Goal: Transaction & Acquisition: Purchase product/service

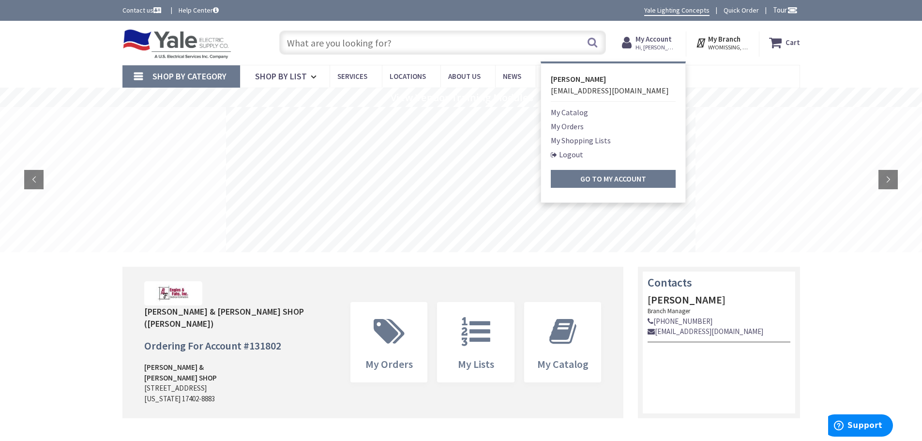
click at [311, 47] on input "text" at bounding box center [442, 43] width 327 height 24
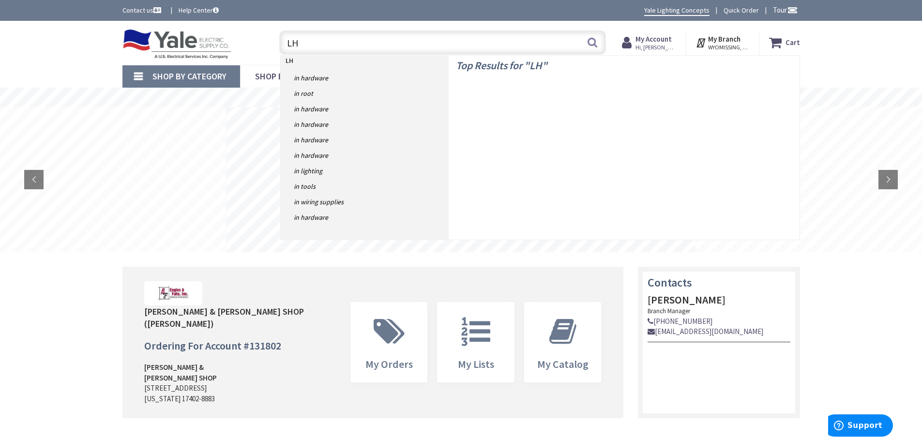
type input "L"
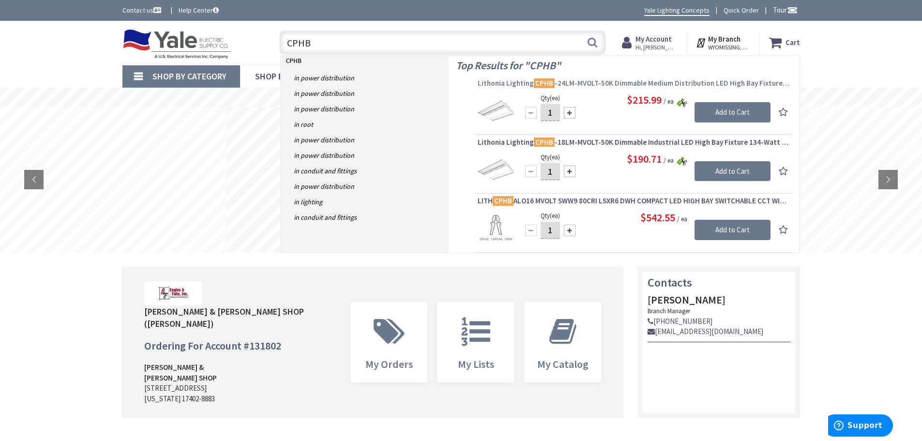
type input "CPHB"
click at [602, 79] on span "Lithonia Lighting CPHB -24LM-MVOLT-50K Dimmable Medium Distribution LED High Ba…" at bounding box center [634, 83] width 312 height 10
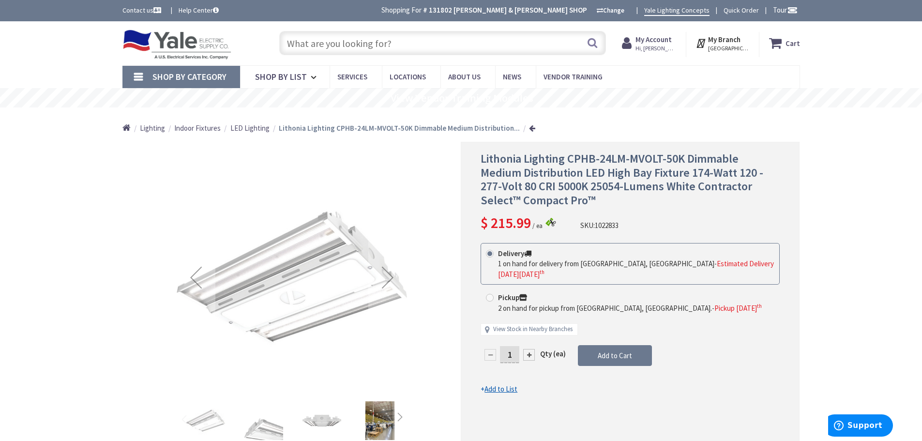
click at [489, 294] on span at bounding box center [490, 298] width 8 height 8
click at [489, 294] on input "Pickup 2 on hand for pickup from York, PA. - Pickup Friday, September 5 th" at bounding box center [492, 297] width 6 height 6
radio input "true"
click at [605, 351] on span "Add to Cart" at bounding box center [615, 355] width 34 height 9
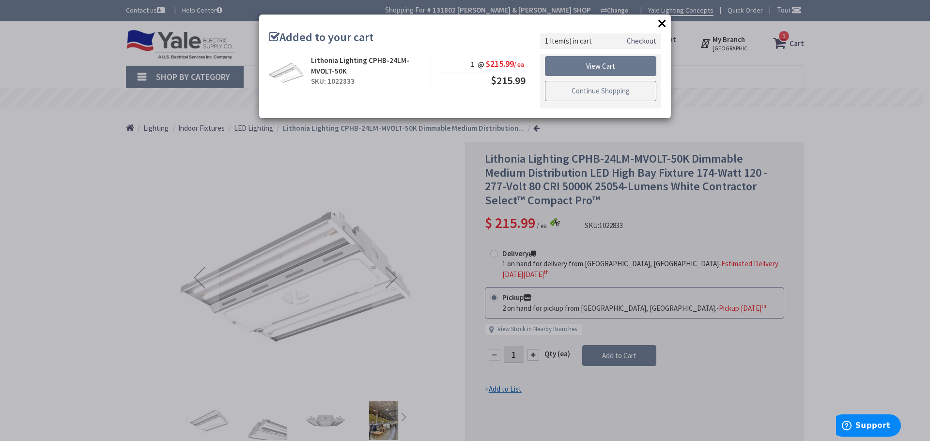
click at [598, 90] on link "Continue Shopping" at bounding box center [600, 91] width 111 height 20
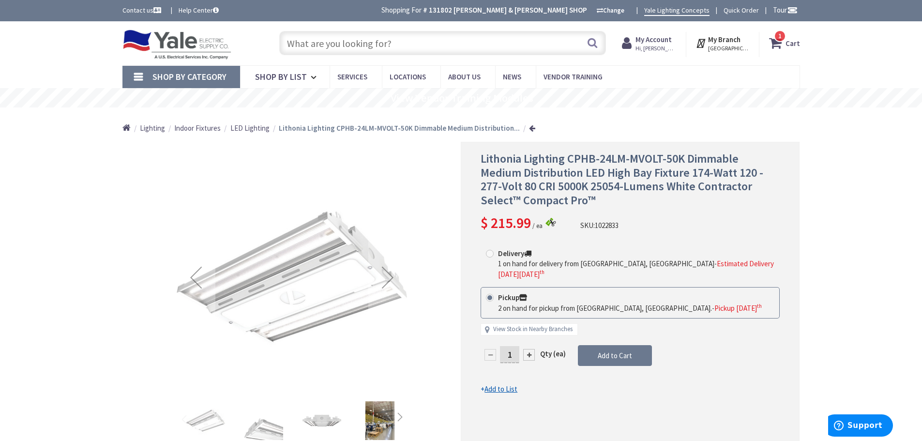
click at [489, 253] on span at bounding box center [490, 254] width 8 height 8
click at [489, 253] on input "Delivery 1 on hand for delivery from Cranbury, NJ - Estimated Delivery on Monda…" at bounding box center [492, 253] width 6 height 6
radio input "true"
click at [606, 351] on span "Add to Cart" at bounding box center [615, 355] width 34 height 9
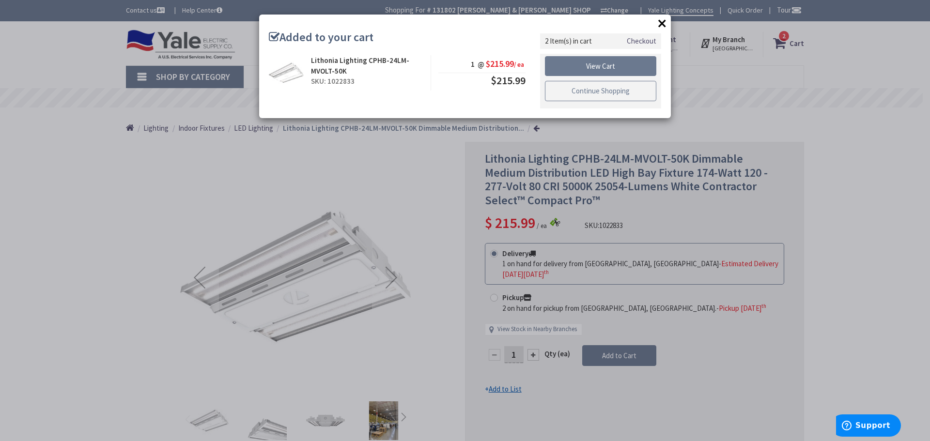
click at [612, 87] on link "Continue Shopping" at bounding box center [600, 91] width 111 height 20
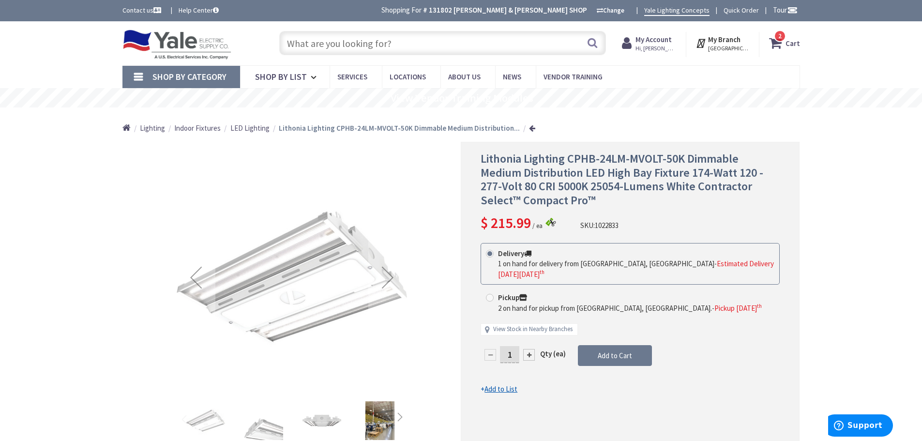
click at [779, 37] on span "2" at bounding box center [780, 36] width 3 height 8
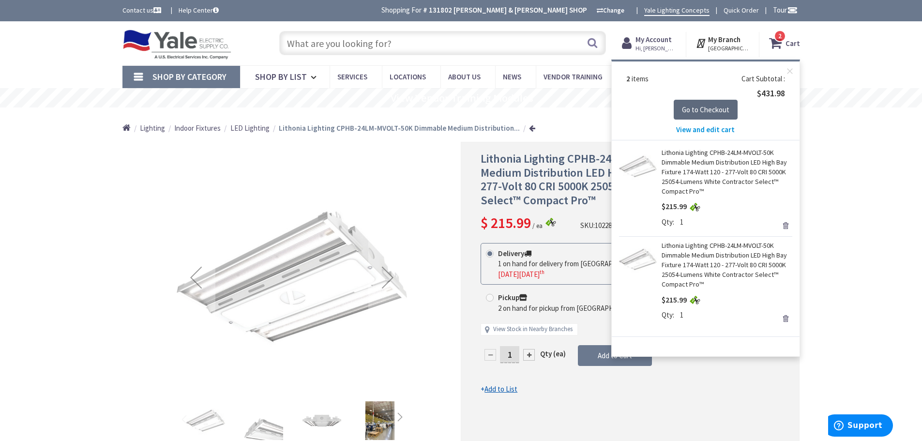
click at [718, 106] on span "Go to Checkout" at bounding box center [705, 109] width 47 height 9
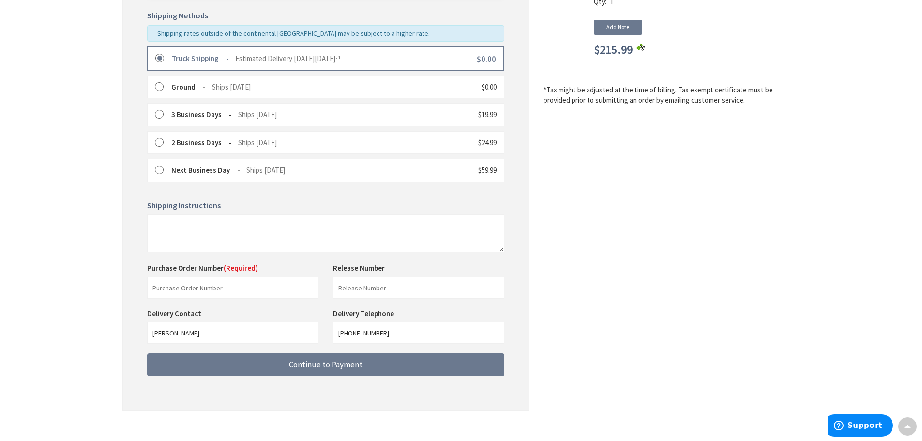
scroll to position [247, 0]
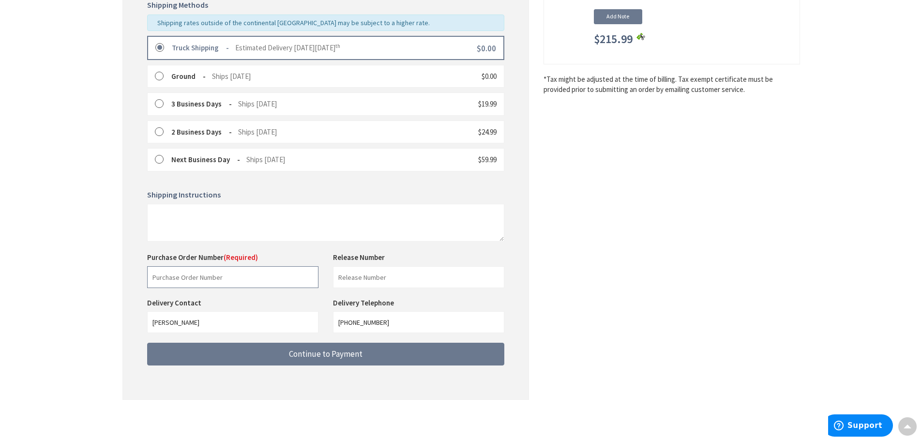
click at [173, 277] on input "text" at bounding box center [232, 277] width 171 height 22
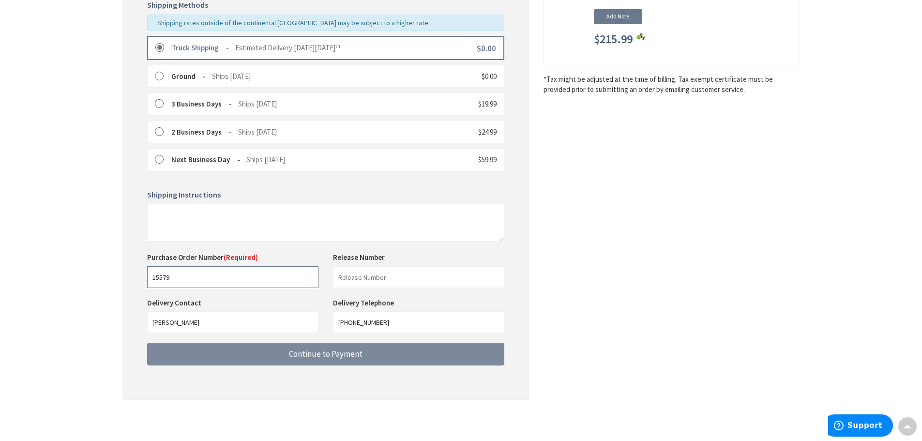
type input "15579"
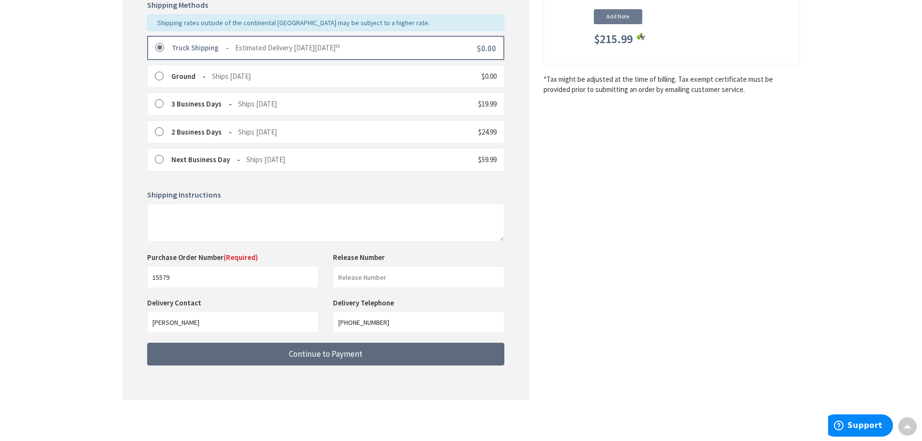
click at [321, 352] on span "Continue to Payment" at bounding box center [326, 354] width 74 height 11
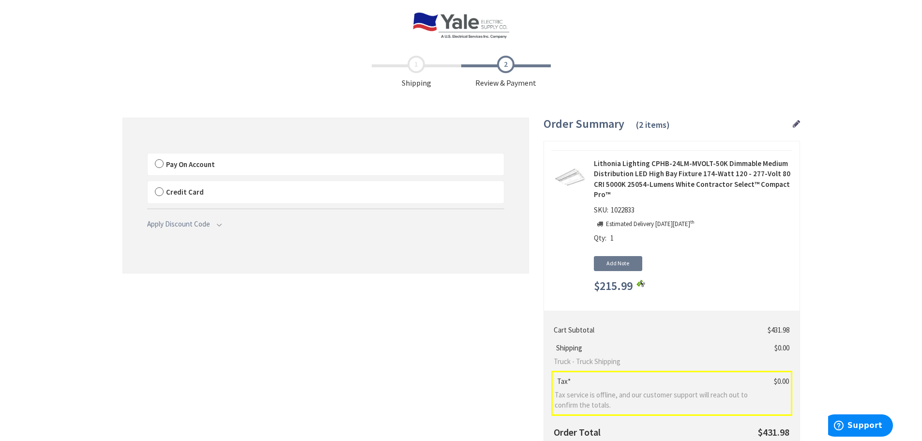
click at [158, 162] on label "Pay On Account" at bounding box center [326, 164] width 356 height 22
click at [148, 155] on input "Pay On Account" at bounding box center [148, 155] width 0 height 0
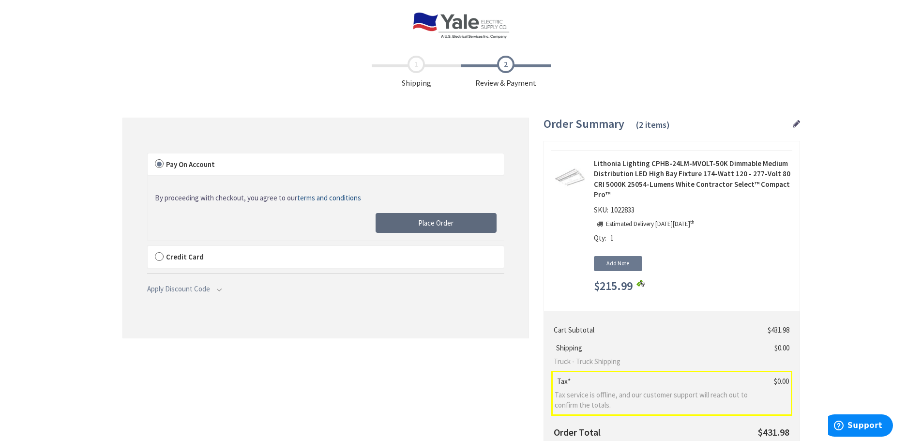
click at [457, 224] on button "Place Order" at bounding box center [436, 223] width 121 height 20
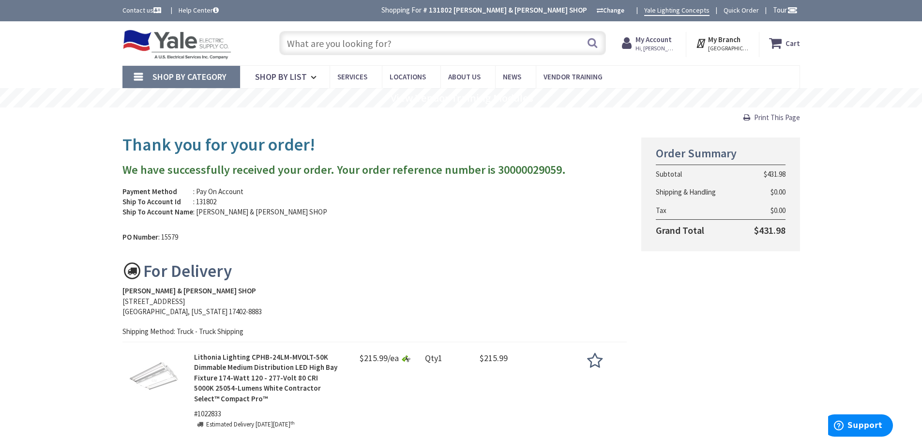
click at [296, 41] on input "text" at bounding box center [442, 43] width 327 height 24
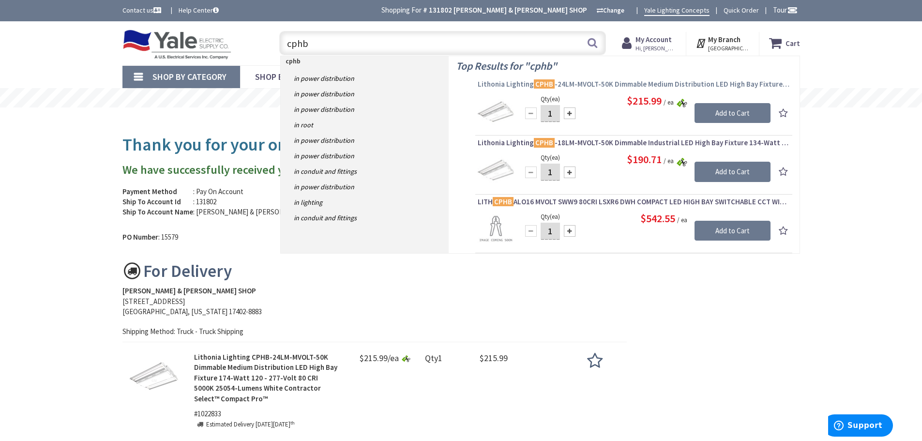
type input "cphb"
click at [560, 83] on span "Lithonia Lighting CPHB -24LM-MVOLT-50K Dimmable Medium Distribution LED High Ba…" at bounding box center [634, 84] width 312 height 10
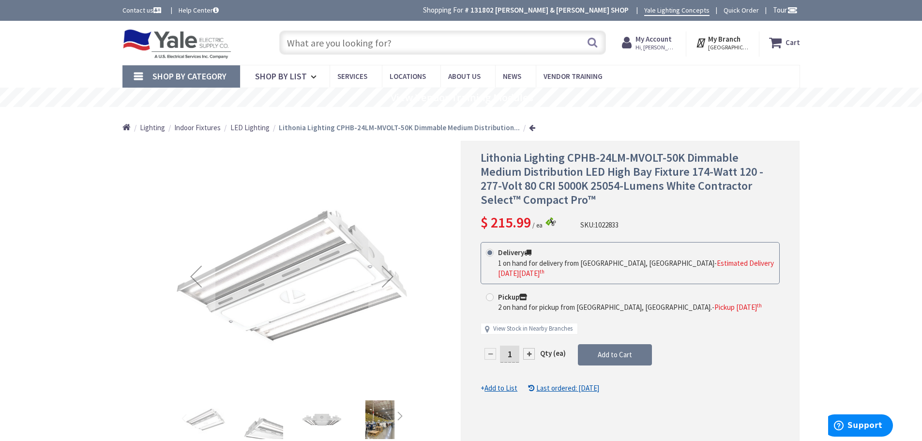
click at [489, 287] on div "Pickup 2 on hand for pickup from [GEOGRAPHIC_DATA], [GEOGRAPHIC_DATA]. - Pickup…" at bounding box center [630, 302] width 299 height 31
click at [489, 294] on span at bounding box center [490, 298] width 8 height 8
click at [489, 294] on input "Pickup 2 on hand for pickup from York, PA. - Pickup Friday, September 5 th" at bounding box center [492, 297] width 6 height 6
radio input "true"
click at [605, 345] on button "Add to Cart" at bounding box center [615, 355] width 74 height 21
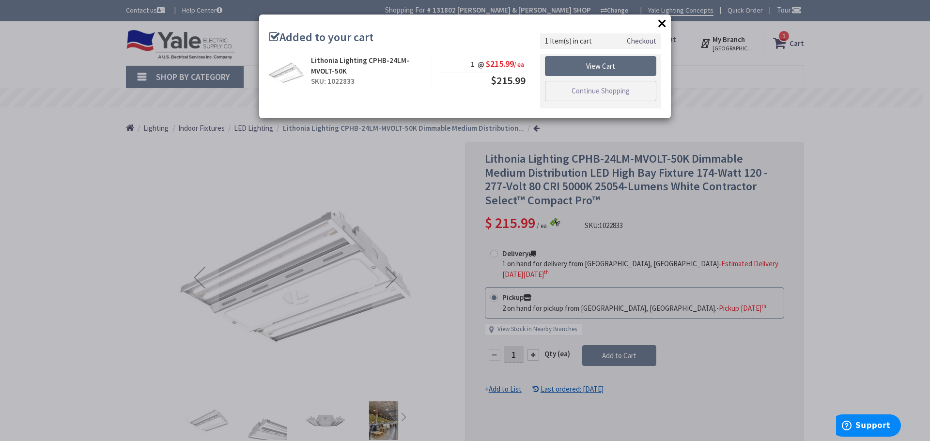
click at [611, 67] on link "View Cart" at bounding box center [600, 66] width 111 height 20
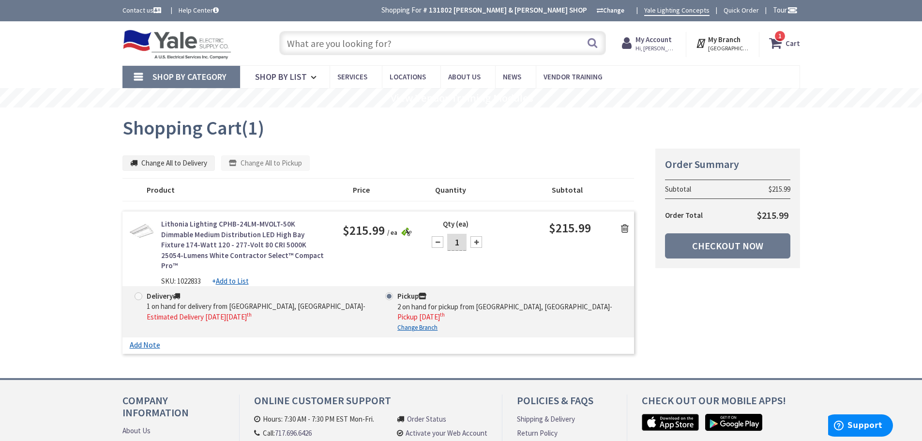
click at [477, 241] on div at bounding box center [477, 242] width 12 height 12
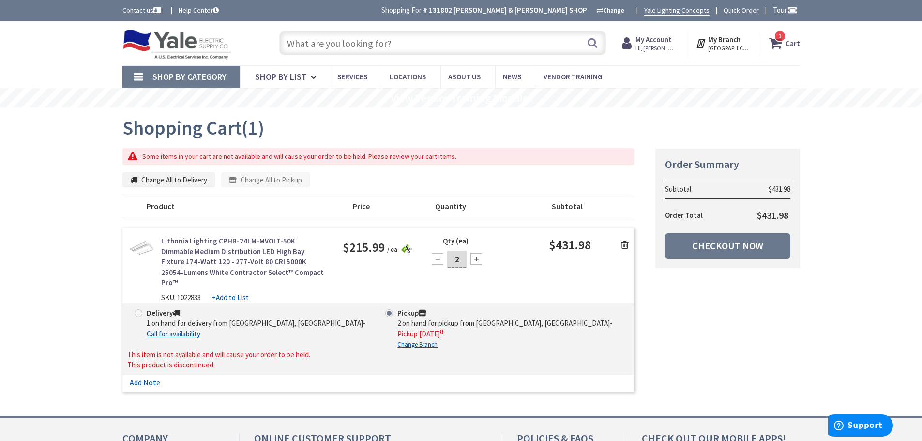
click at [440, 258] on div at bounding box center [438, 259] width 12 height 12
type input "1"
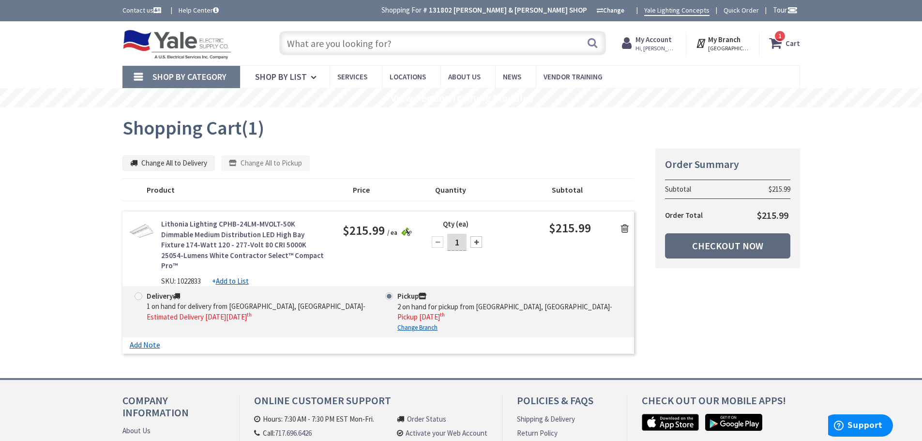
click at [710, 246] on link "Checkout Now" at bounding box center [727, 245] width 125 height 25
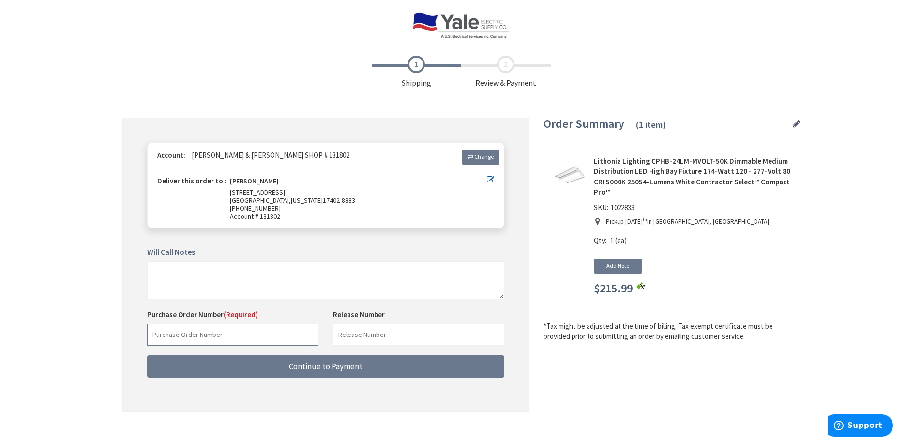
click at [168, 332] on input "text" at bounding box center [232, 335] width 171 height 22
type input "15579"
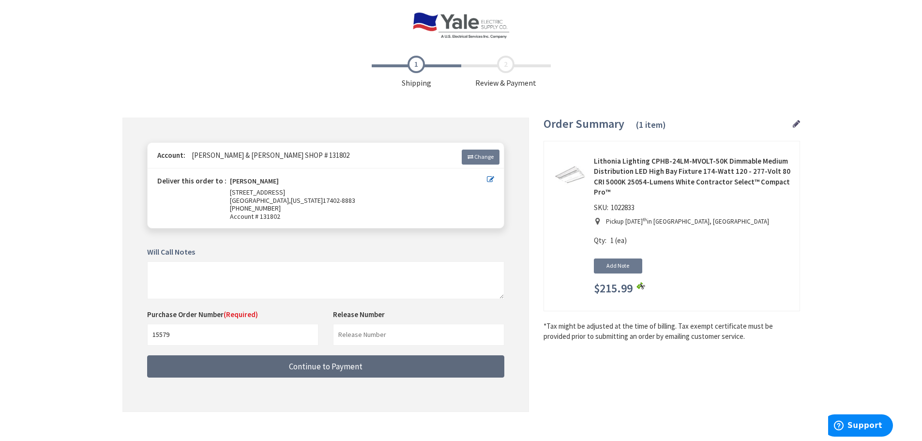
click at [346, 370] on span "Continue to Payment" at bounding box center [326, 366] width 74 height 11
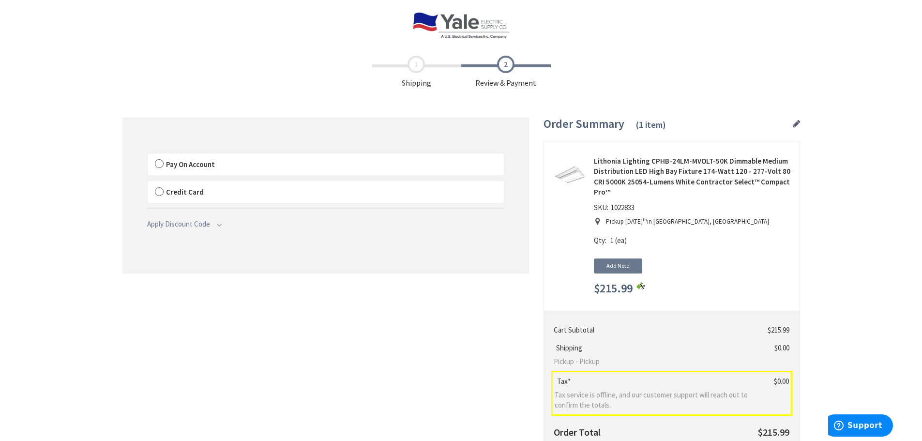
click at [159, 162] on label "Pay On Account" at bounding box center [326, 164] width 356 height 22
click at [148, 155] on input "Pay On Account" at bounding box center [148, 155] width 0 height 0
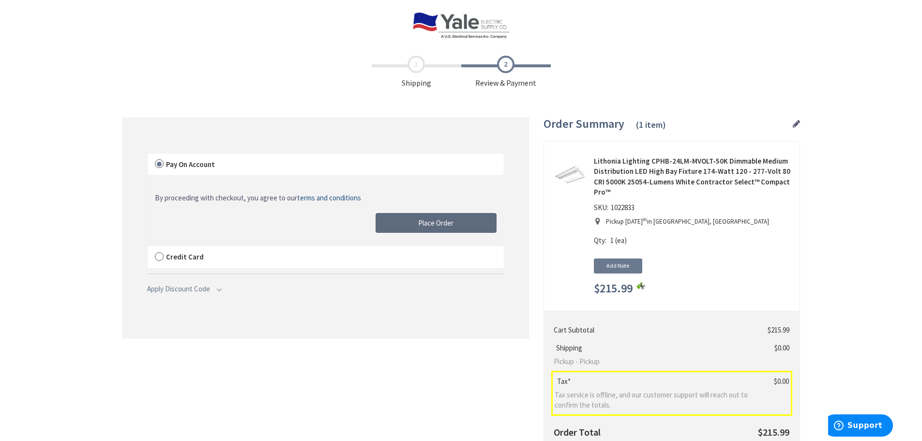
click at [449, 220] on span "Place Order" at bounding box center [435, 222] width 35 height 9
